Goal: Information Seeking & Learning: Compare options

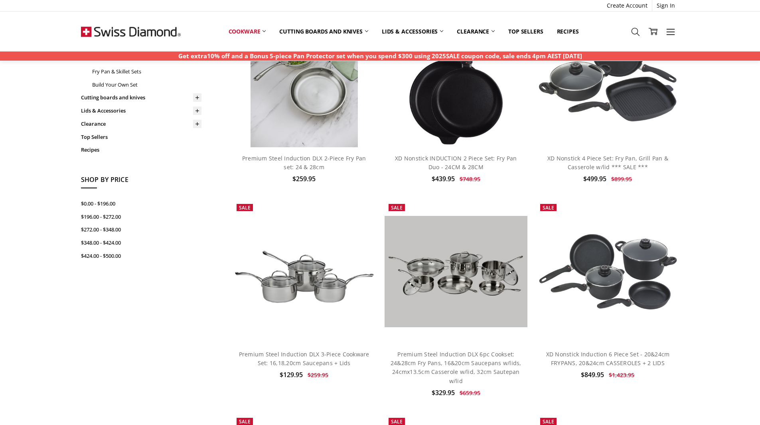
scroll to position [182, 0]
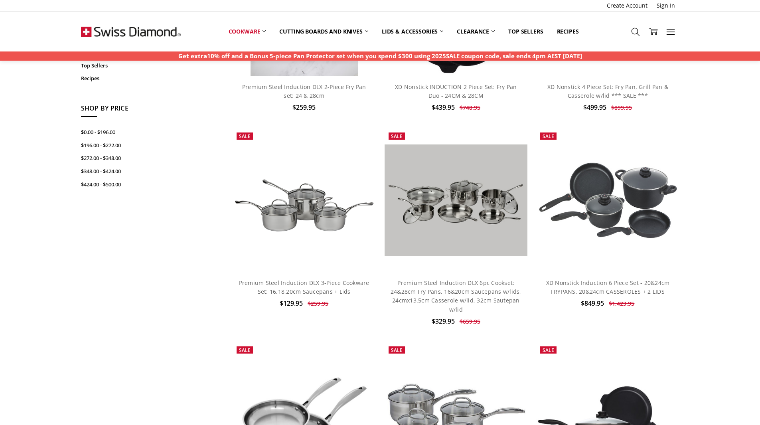
click at [646, 208] on img at bounding box center [607, 200] width 143 height 80
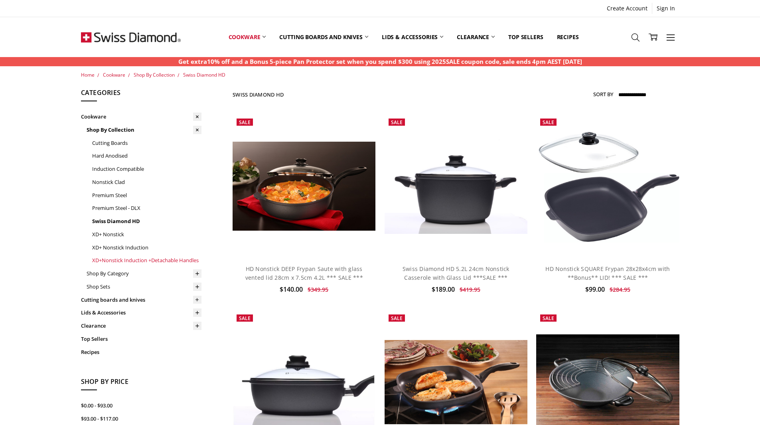
click at [123, 257] on link "XD+Nonstick Induction +Detachable Handles" at bounding box center [146, 260] width 109 height 13
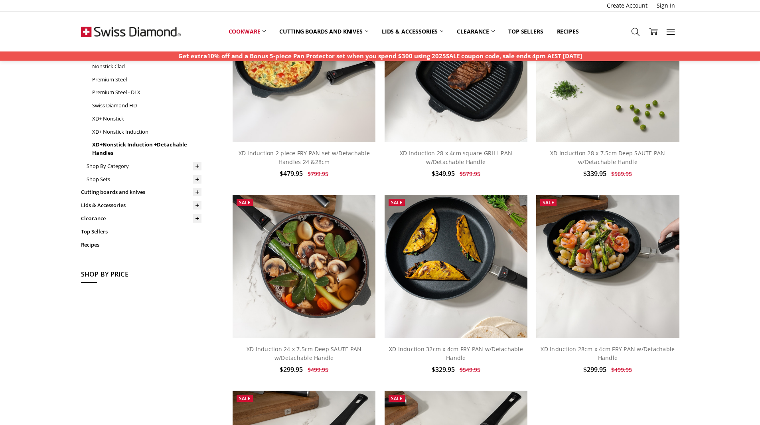
scroll to position [113, 0]
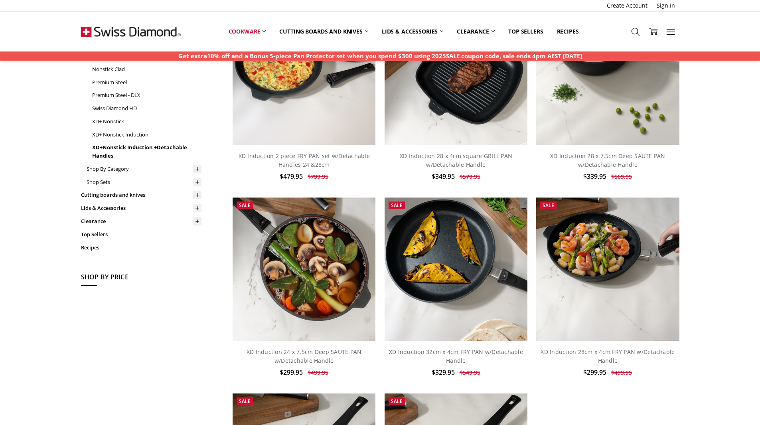
click at [628, 156] on link "XD Induction 28 x 7.5cm Deep SAUTE PAN w/Detachable Handle" at bounding box center [607, 160] width 115 height 16
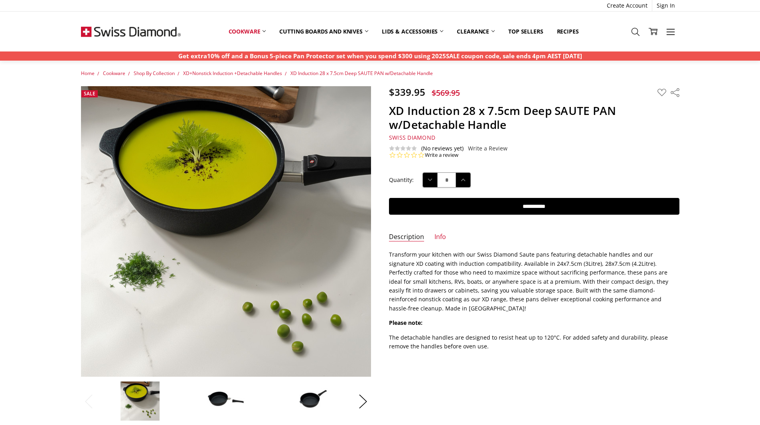
scroll to position [1, 0]
click at [365, 395] on button "Next" at bounding box center [363, 401] width 16 height 24
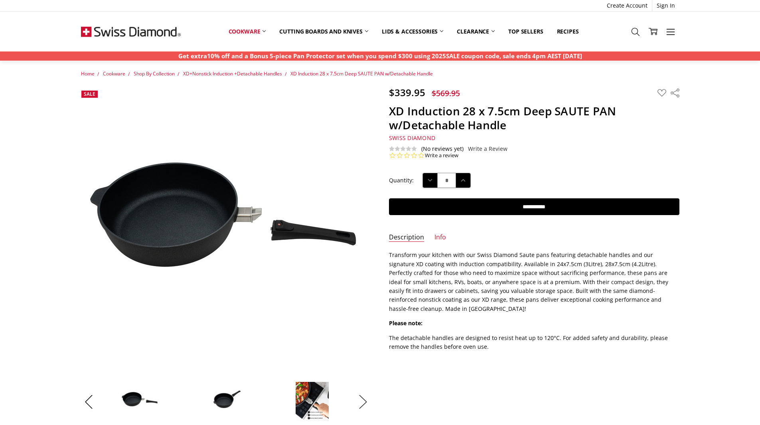
click at [365, 395] on button "Next" at bounding box center [363, 401] width 16 height 24
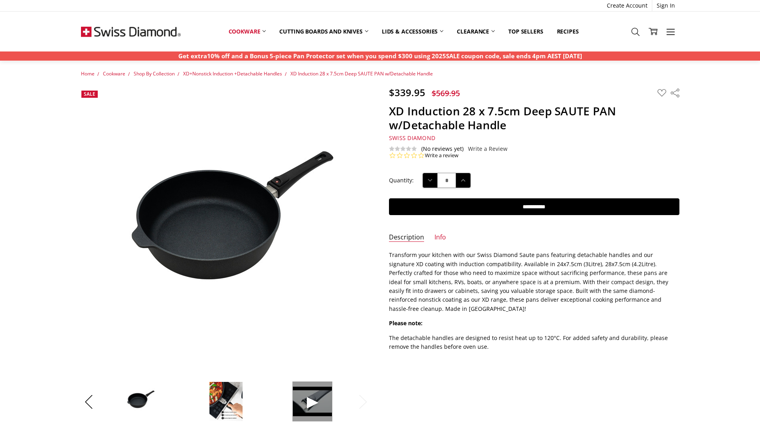
click at [365, 395] on button "Next" at bounding box center [363, 401] width 16 height 24
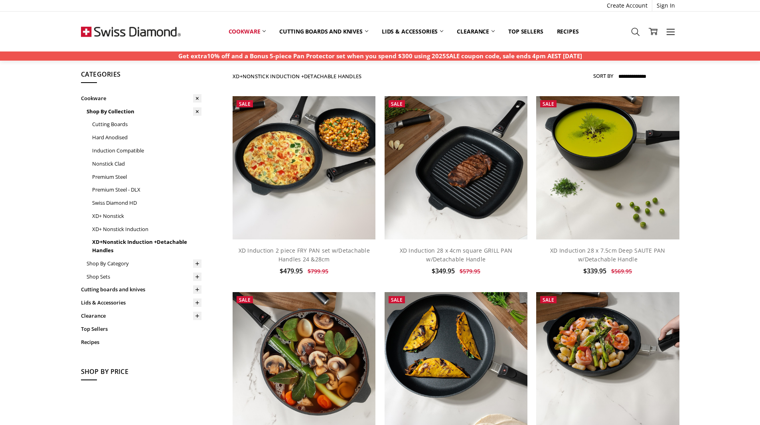
scroll to position [18, 0]
click at [116, 233] on link "XD+ Nonstick Induction" at bounding box center [146, 229] width 109 height 13
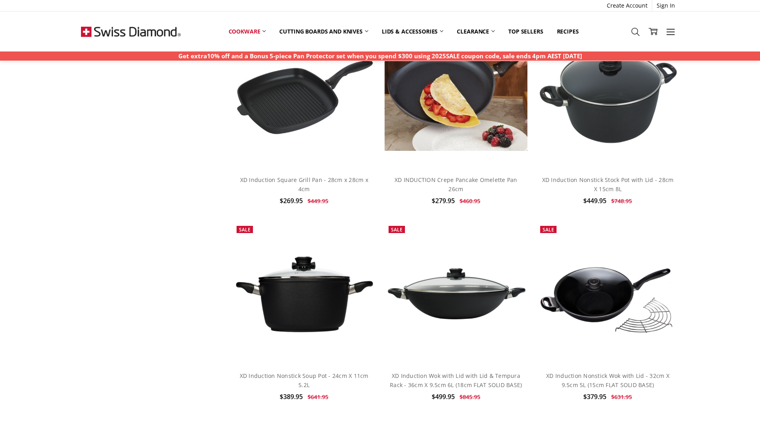
scroll to position [1268, 0]
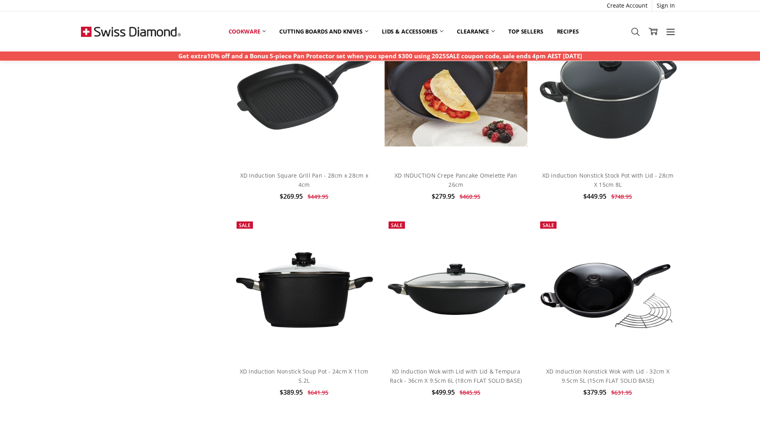
click link "XD Induction Nonstick Soup Pot - 24cm X 11cm 5.2L"
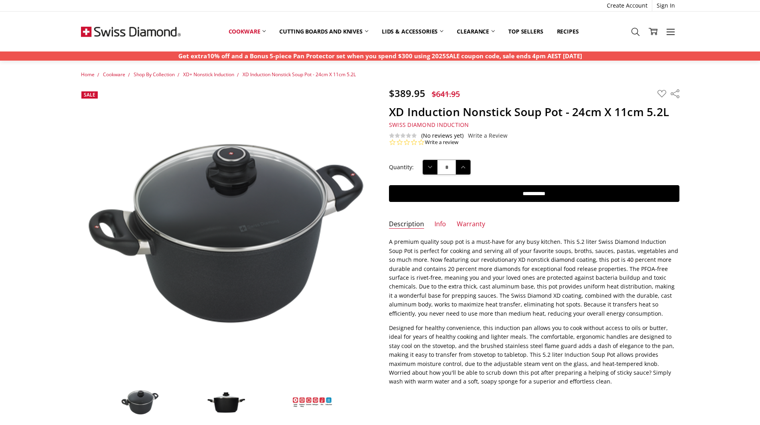
scroll to position [33, 0]
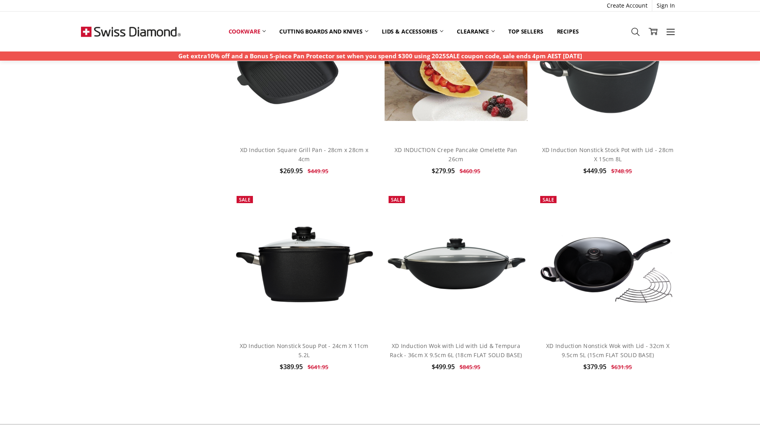
scroll to position [1294, 0]
click at [324, 342] on link "XD Induction Nonstick Soup Pot - 24cm X 11cm 5.2L" at bounding box center [304, 350] width 129 height 16
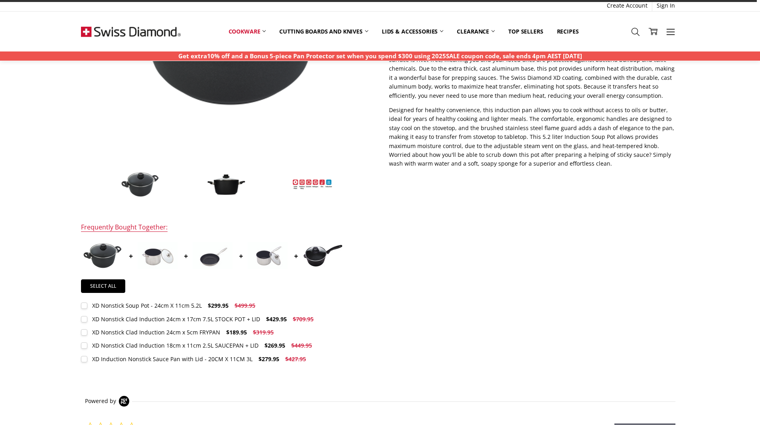
scroll to position [219, 0]
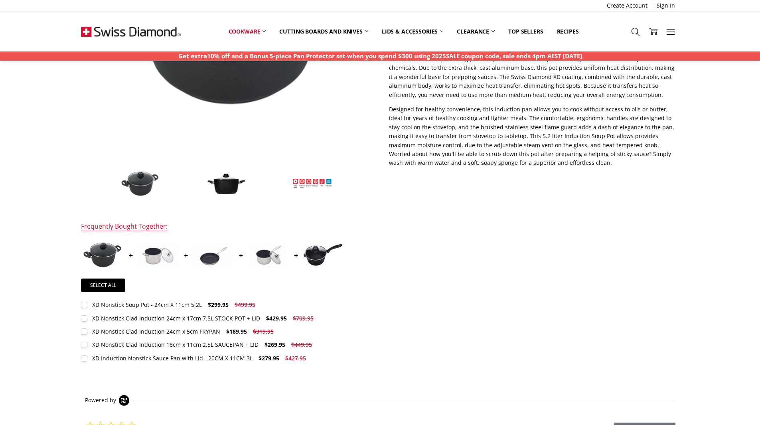
click at [155, 252] on img at bounding box center [158, 254] width 40 height 27
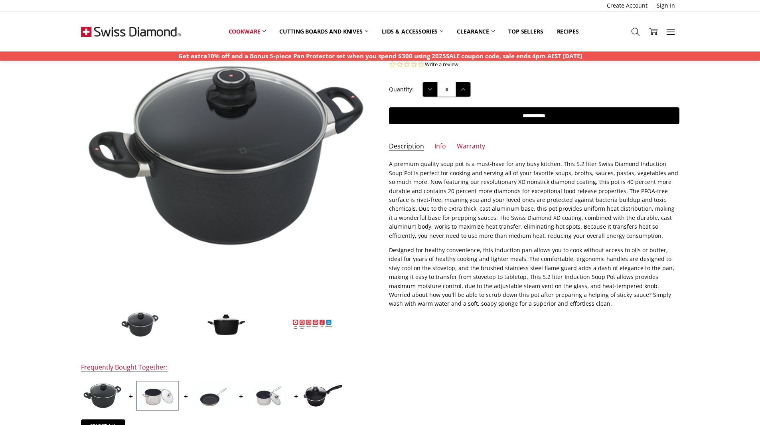
scroll to position [78, 0]
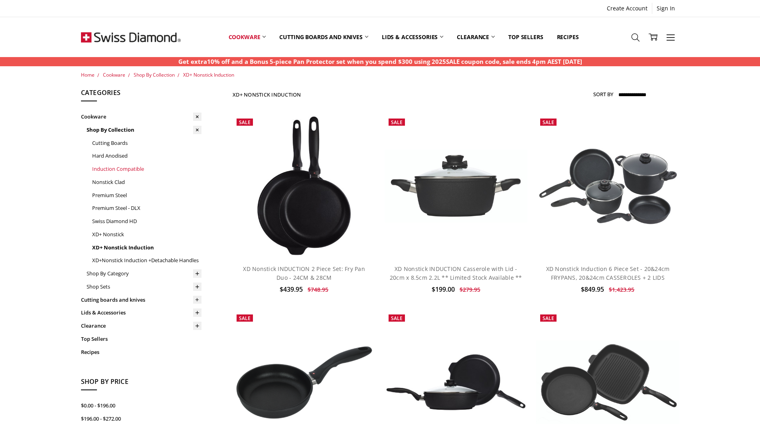
click at [120, 167] on link "Induction Compatible" at bounding box center [146, 168] width 109 height 13
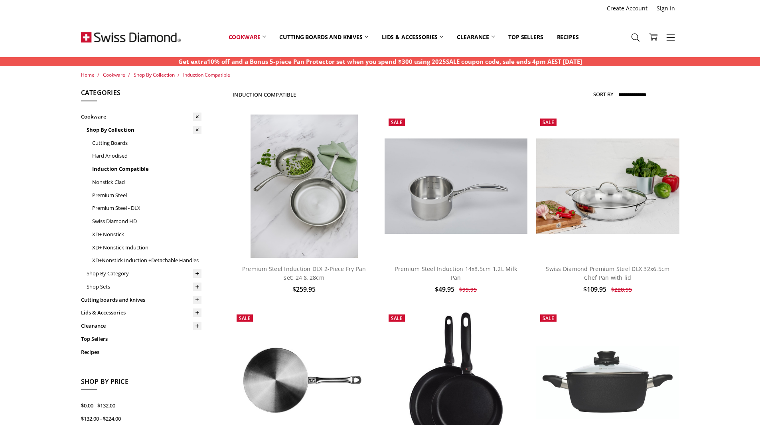
click at [644, 93] on select "**********" at bounding box center [648, 95] width 62 height 13
select select "*********"
click at [617, 89] on select "**********" at bounding box center [648, 95] width 62 height 13
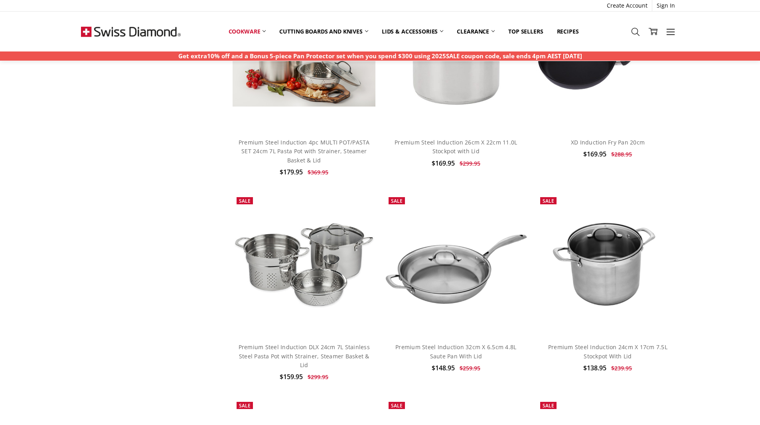
scroll to position [1738, 0]
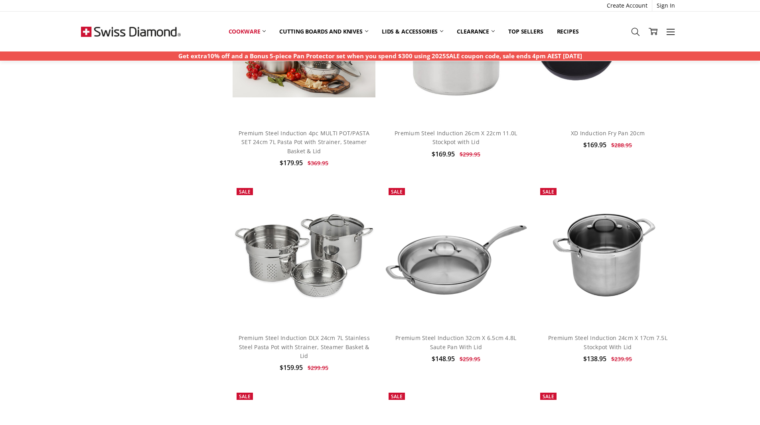
click at [263, 273] on img at bounding box center [304, 255] width 143 height 143
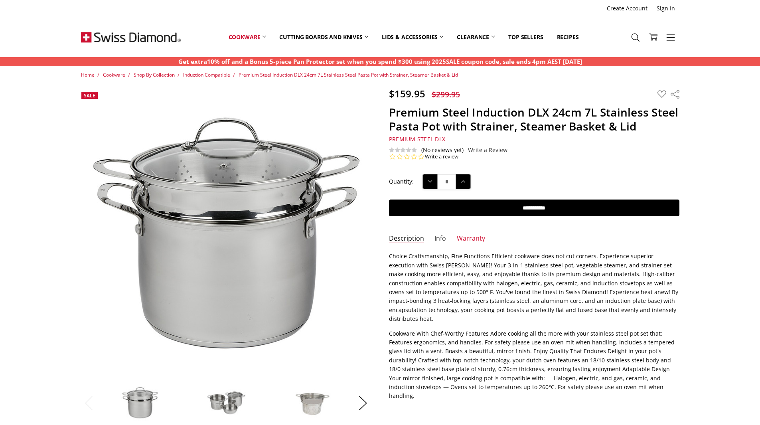
click at [439, 235] on link "Info" at bounding box center [440, 238] width 12 height 9
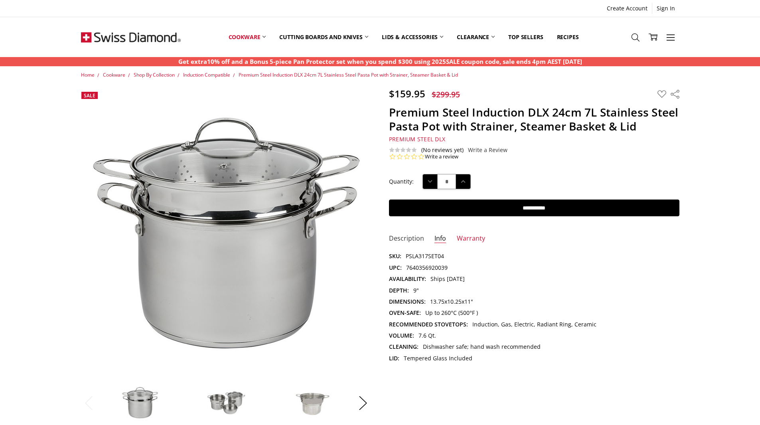
click at [410, 237] on link "Description" at bounding box center [406, 238] width 35 height 9
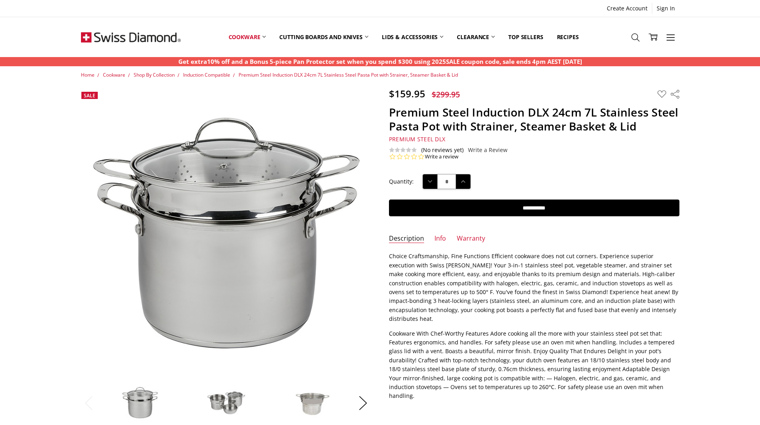
click at [428, 138] on span "Premium Steel DLX" at bounding box center [417, 139] width 56 height 8
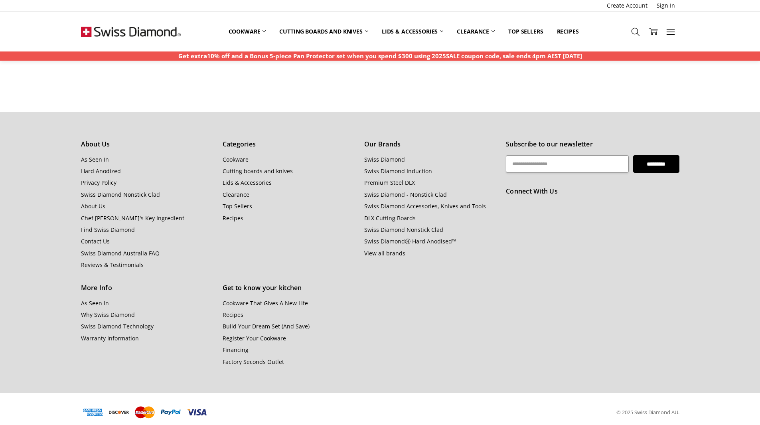
scroll to position [1638, 0]
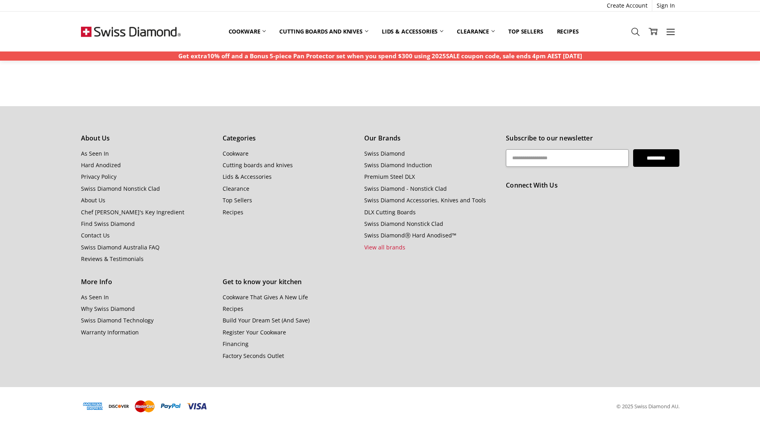
click at [395, 249] on link "View all brands" at bounding box center [384, 247] width 41 height 8
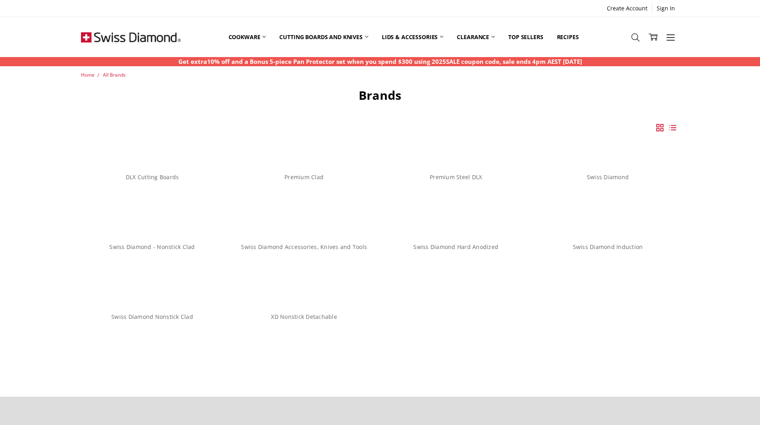
drag, startPoint x: 428, startPoint y: 289, endPoint x: 393, endPoint y: 319, distance: 46.1
click at [393, 319] on ul "DLX Cutting Boards Premium Clad" at bounding box center [379, 246] width 607 height 209
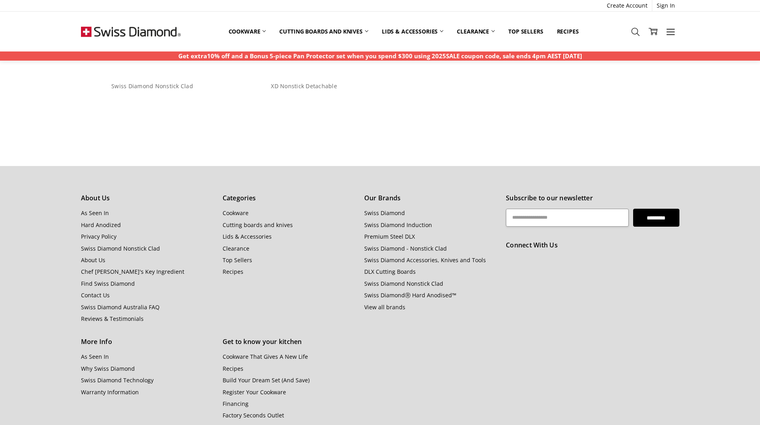
scroll to position [291, 0]
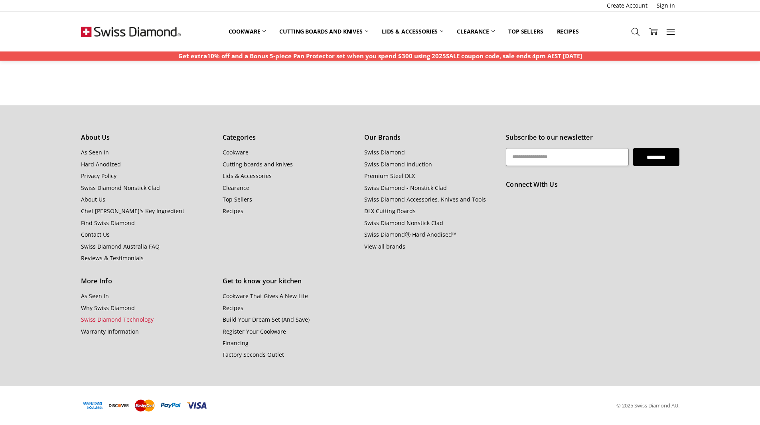
click at [104, 318] on link "Swiss Diamond Technology" at bounding box center [117, 320] width 73 height 8
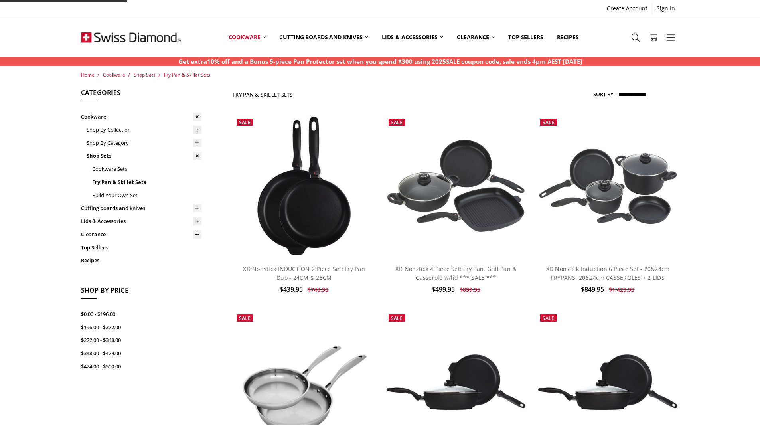
scroll to position [40, 0]
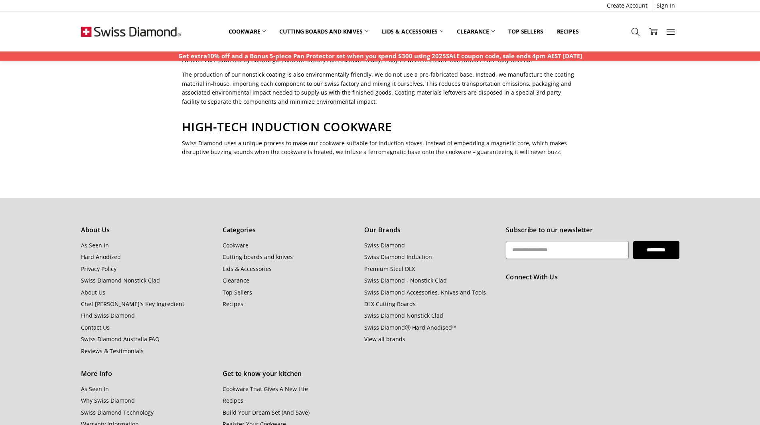
scroll to position [600, 0]
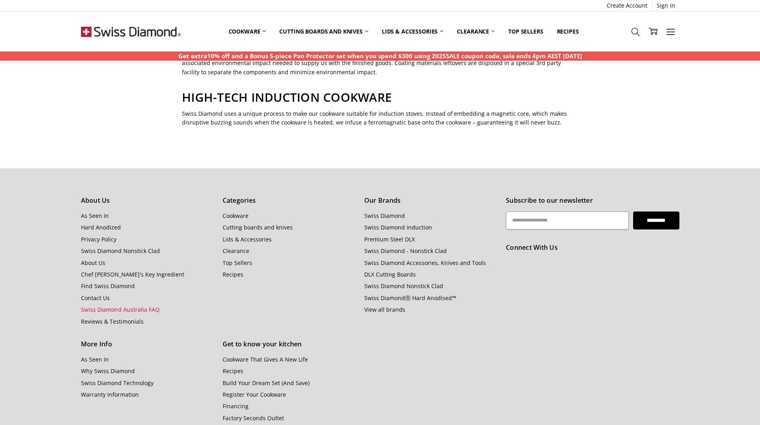
click at [146, 306] on link "Swiss Diamond Australia FAQ" at bounding box center [120, 310] width 79 height 8
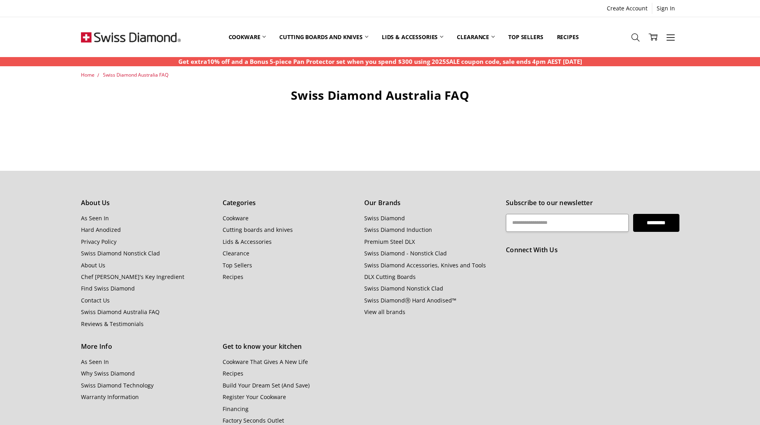
scroll to position [65, 0]
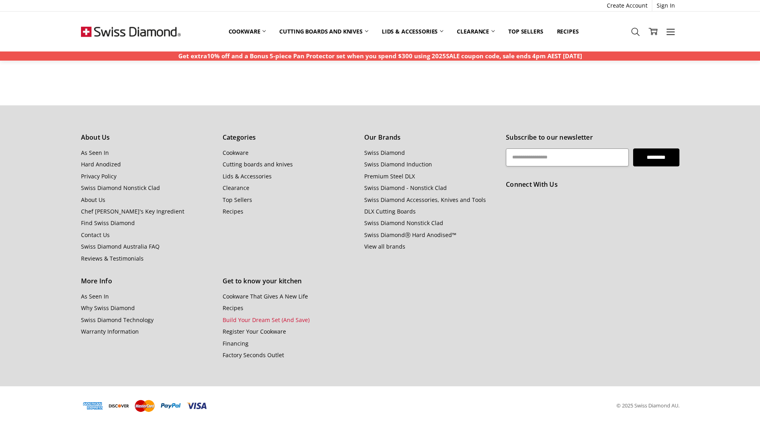
click at [261, 317] on link "Build Your Dream Set (And Save)" at bounding box center [266, 320] width 87 height 8
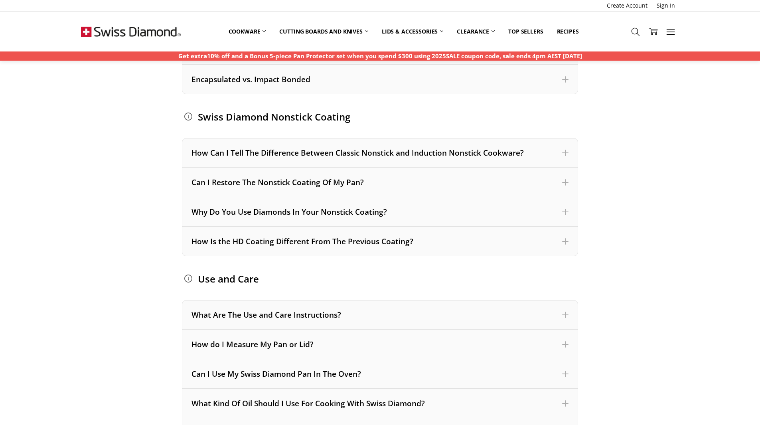
scroll to position [418, 0]
click at [565, 247] on div "How Is the HD Coating Different From The Previous Coating?" at bounding box center [380, 241] width 396 height 30
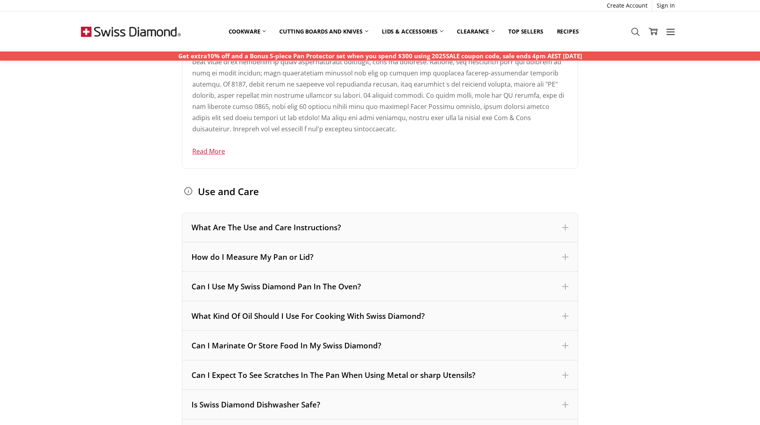
scroll to position [676, 0]
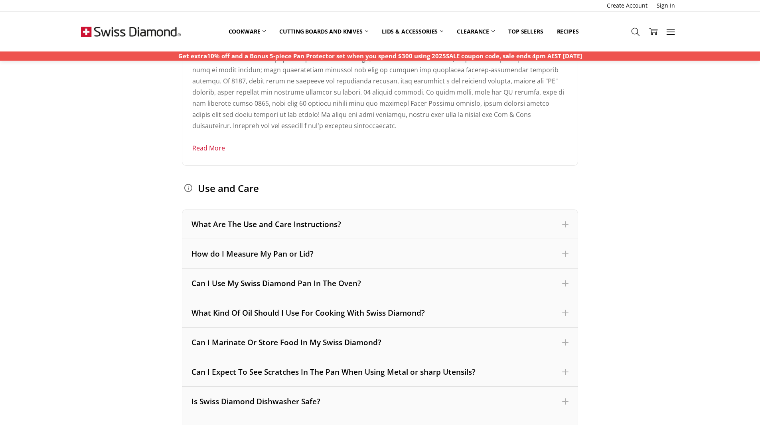
click at [294, 312] on div "What Kind Of Oil Should I Use For Cooking With Swiss Diamond?" at bounding box center [380, 313] width 377 height 10
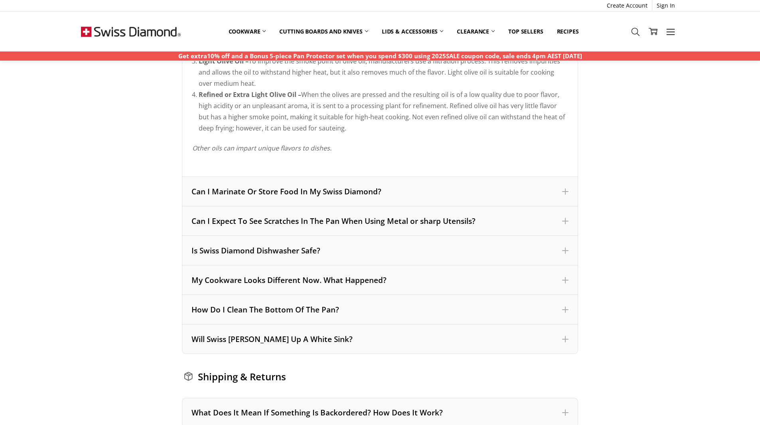
scroll to position [1357, 0]
click at [436, 251] on div "Is Swiss Diamond Dishwasher Safe?" at bounding box center [380, 250] width 377 height 10
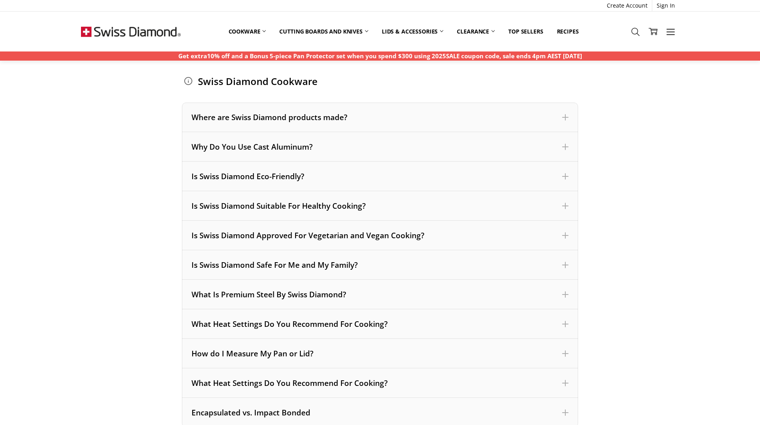
scroll to position [0, 0]
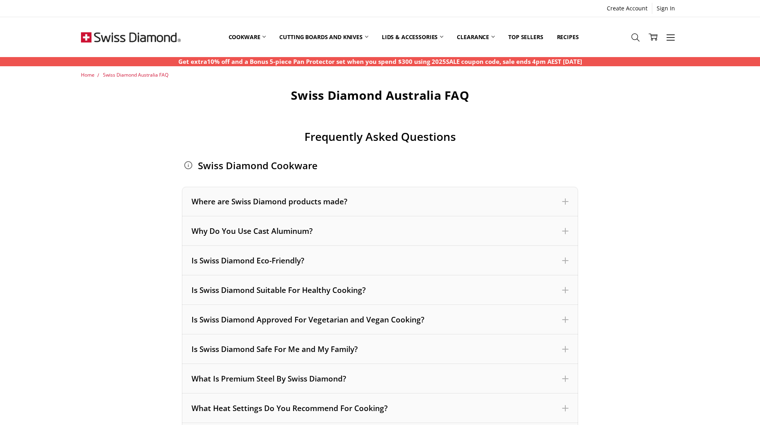
click at [85, 76] on span "Home" at bounding box center [88, 74] width 14 height 7
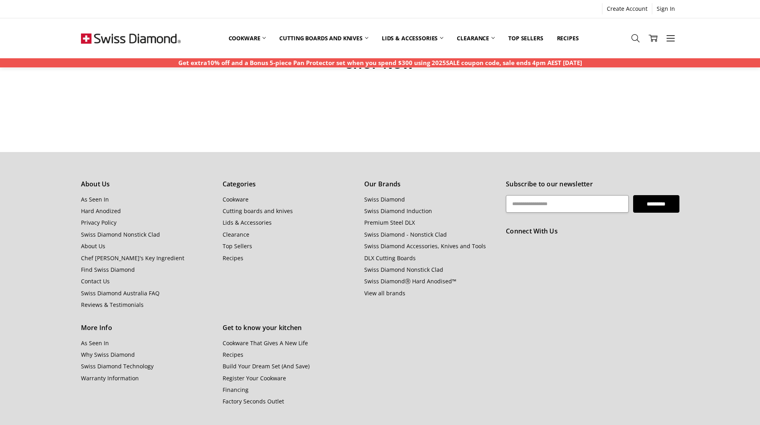
scroll to position [575, 0]
click at [387, 294] on link "View all brands" at bounding box center [384, 293] width 41 height 8
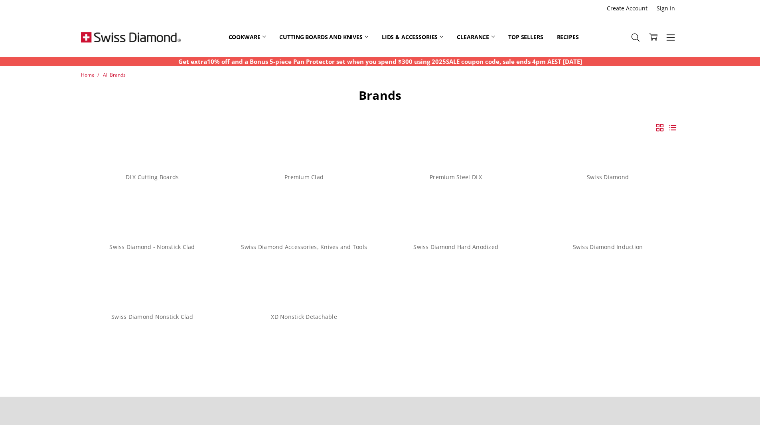
click at [579, 247] on link "Swiss Diamond Induction" at bounding box center [608, 247] width 70 height 8
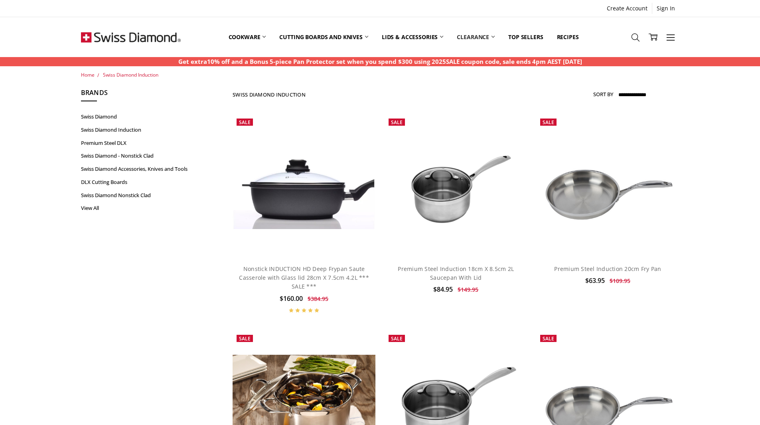
click at [465, 38] on link "Clearance" at bounding box center [475, 37] width 51 height 36
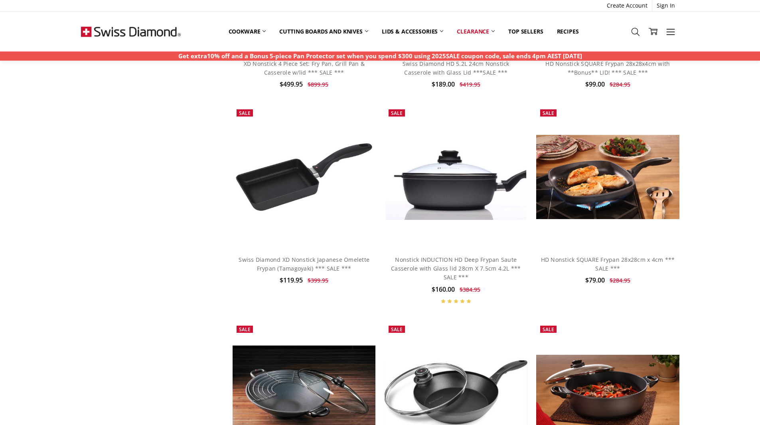
scroll to position [436, 0]
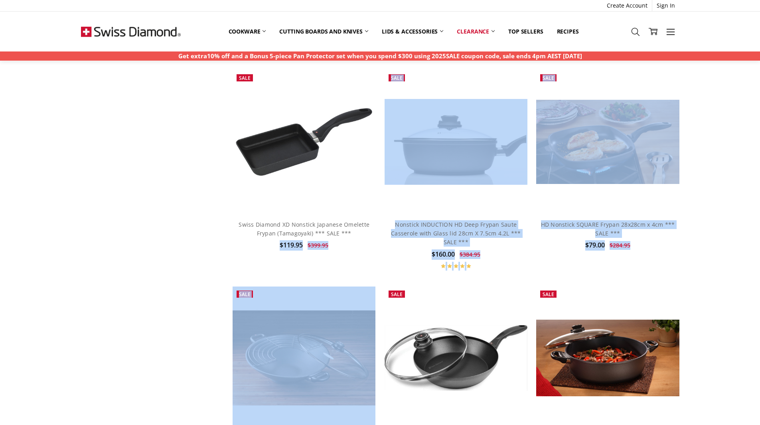
drag, startPoint x: 208, startPoint y: 300, endPoint x: 172, endPoint y: 268, distance: 48.3
click at [172, 268] on div "Show Filters Filter Browse by Categories Cookware Shop By Collection Cutting Bo…" at bounding box center [379, 76] width 607 height 849
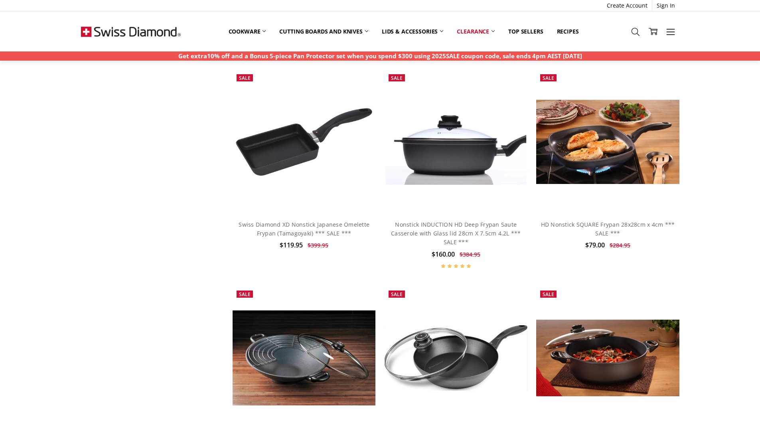
click at [172, 268] on div "Show Filters Filter Browse by Categories Cookware Shop By Collection Cutting Bo…" at bounding box center [379, 76] width 607 height 849
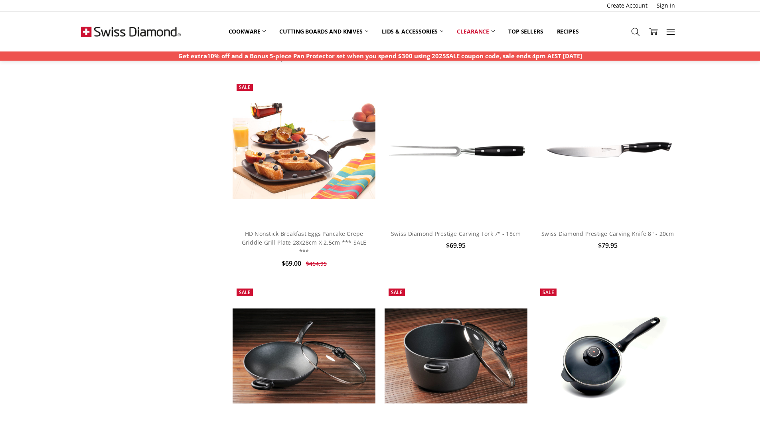
scroll to position [809, 0]
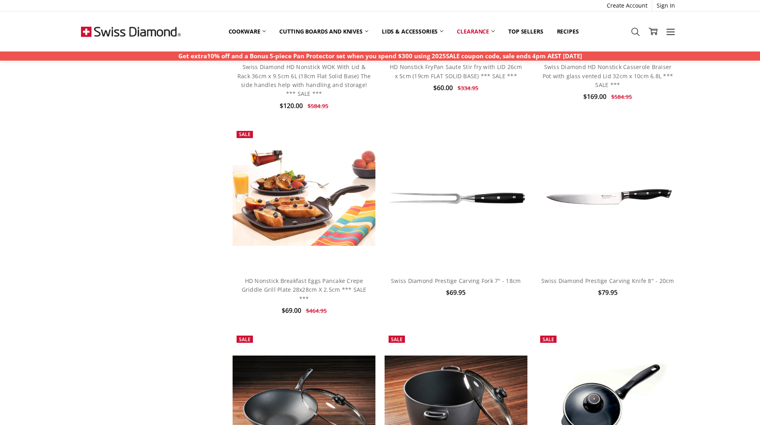
click at [0, 0] on link "Induction Compatible" at bounding box center [0, 0] width 0 height 0
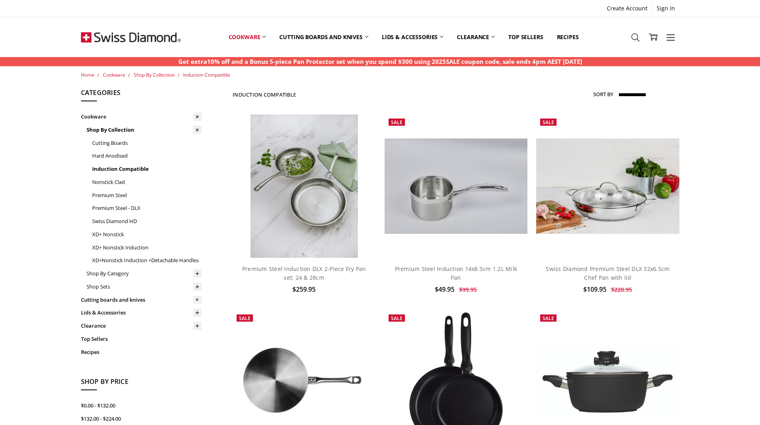
click at [642, 93] on select "**********" at bounding box center [648, 95] width 62 height 13
select select "********"
click at [617, 89] on select "**********" at bounding box center [648, 95] width 62 height 13
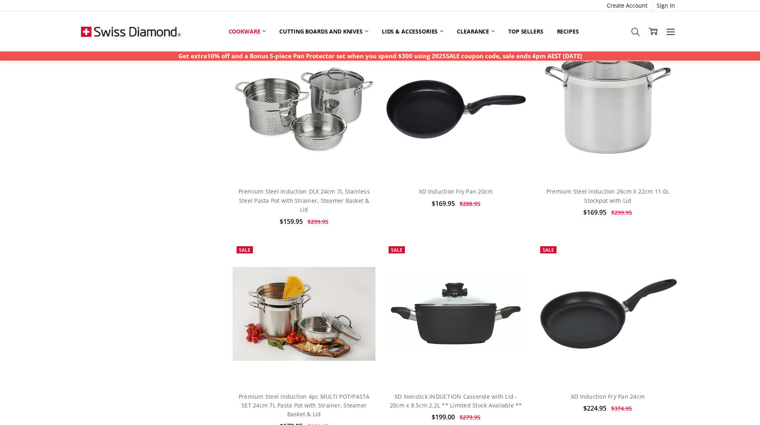
scroll to position [1645, 0]
click at [277, 192] on link "Premium Steel Induction DLX 24cm 7L Stainless Steel Pasta Pot with Strainer, St…" at bounding box center [304, 200] width 131 height 26
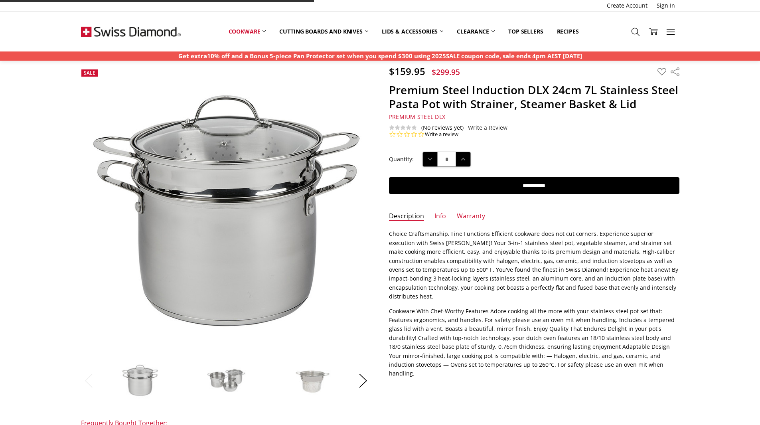
scroll to position [23, 0]
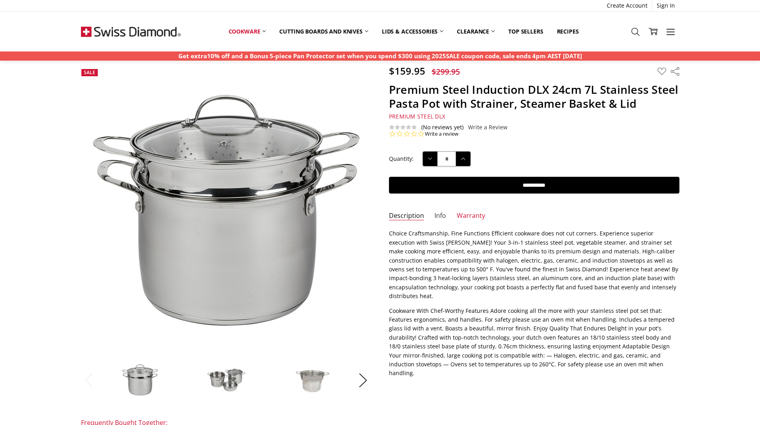
click at [439, 215] on link "Info" at bounding box center [440, 215] width 12 height 9
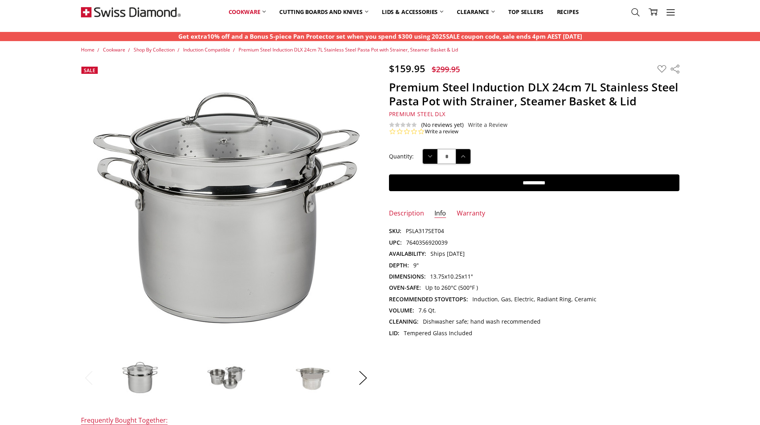
scroll to position [0, 0]
